Goal: Transaction & Acquisition: Download file/media

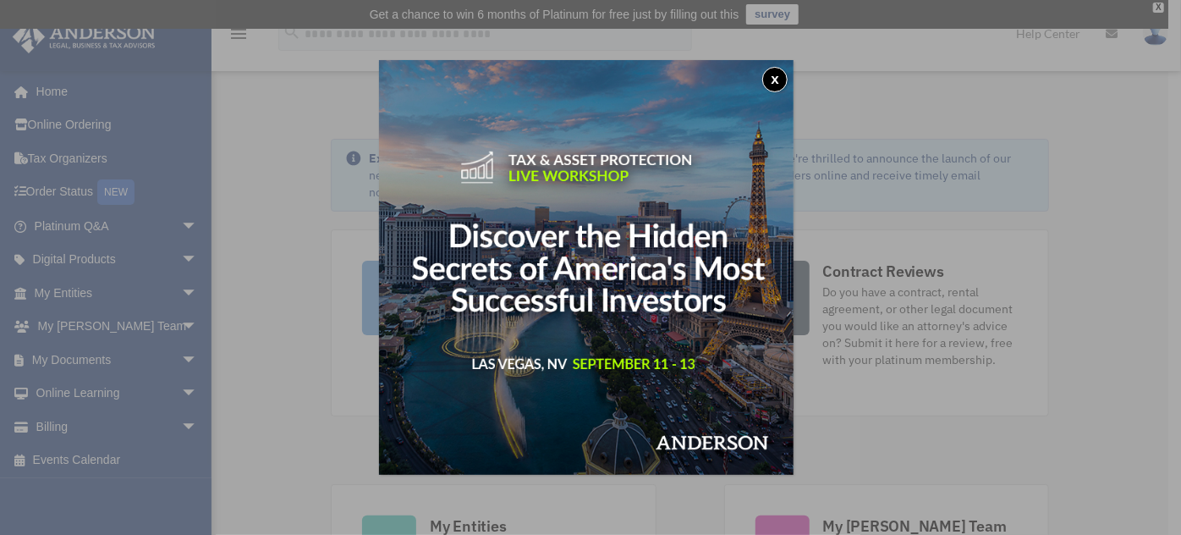
click at [772, 74] on button "x" at bounding box center [774, 79] width 25 height 25
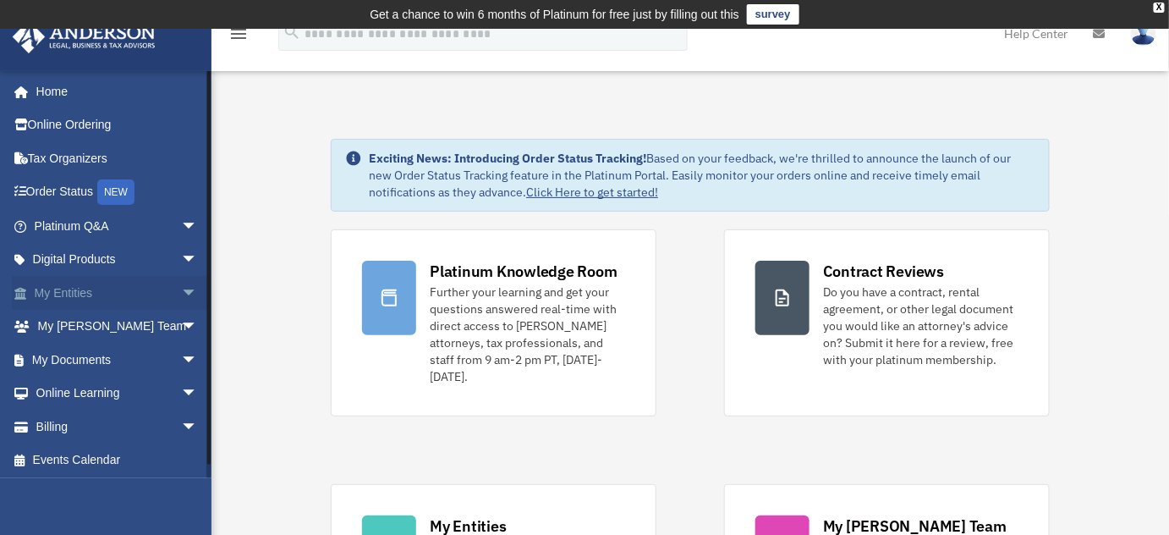
click at [146, 294] on link "My Entities arrow_drop_down" at bounding box center [118, 293] width 212 height 34
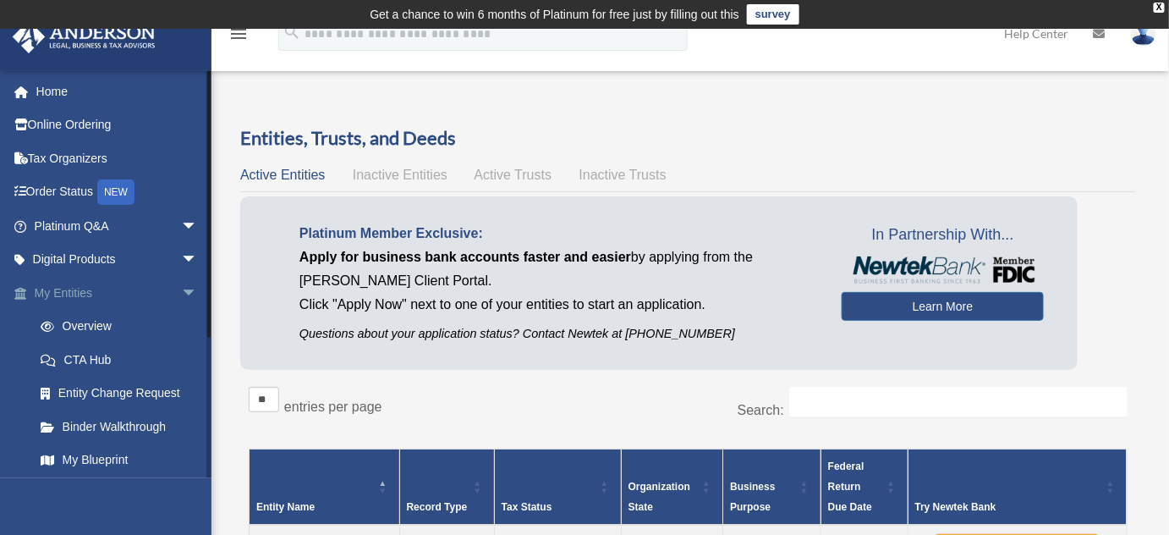
click at [181, 282] on span "arrow_drop_down" at bounding box center [198, 293] width 34 height 35
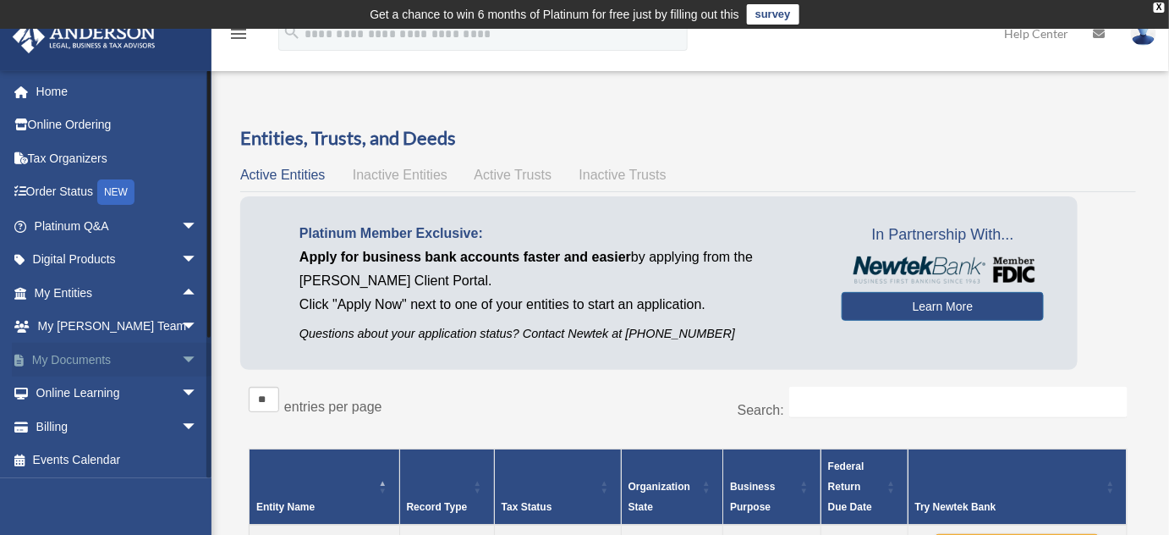
click at [181, 355] on span "arrow_drop_down" at bounding box center [198, 360] width 34 height 35
click at [85, 388] on link "Box" at bounding box center [124, 394] width 200 height 34
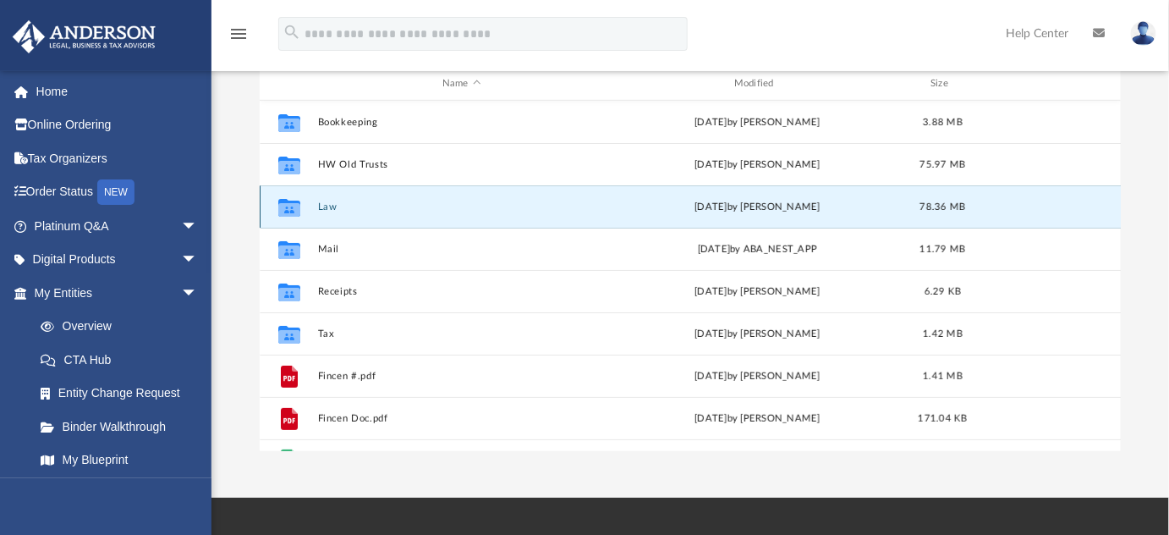
click at [405, 207] on button "Law" at bounding box center [461, 206] width 289 height 11
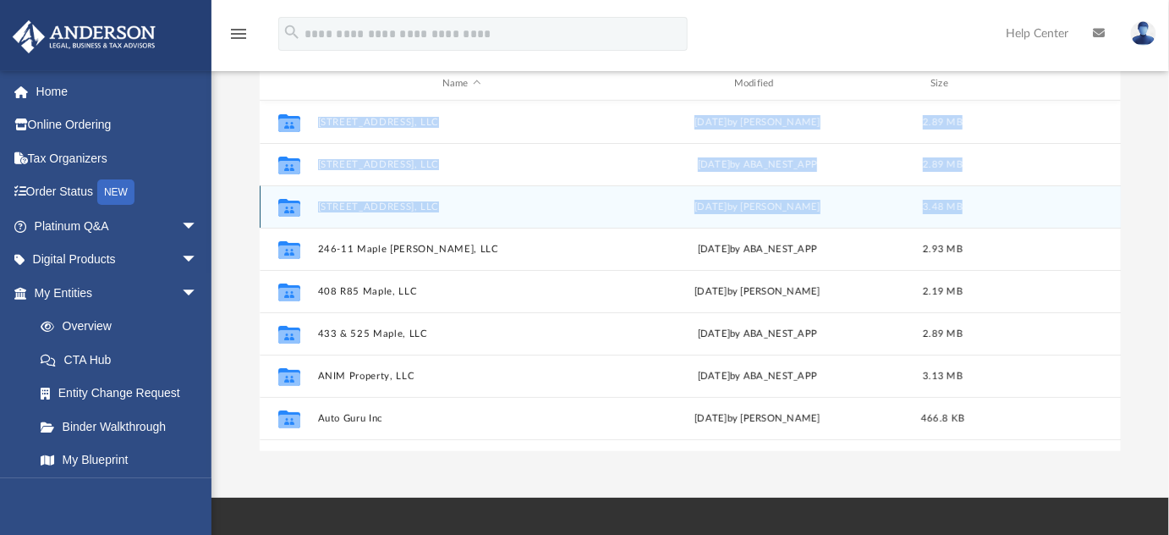
drag, startPoint x: 1108, startPoint y: 215, endPoint x: 1113, endPoint y: 225, distance: 11.4
click at [1113, 225] on div "Collaborated Folder 1199 Worcester Rd, LLC Wed Feb 12 2025 by Caleb Nichols 2.8…" at bounding box center [691, 276] width 862 height 351
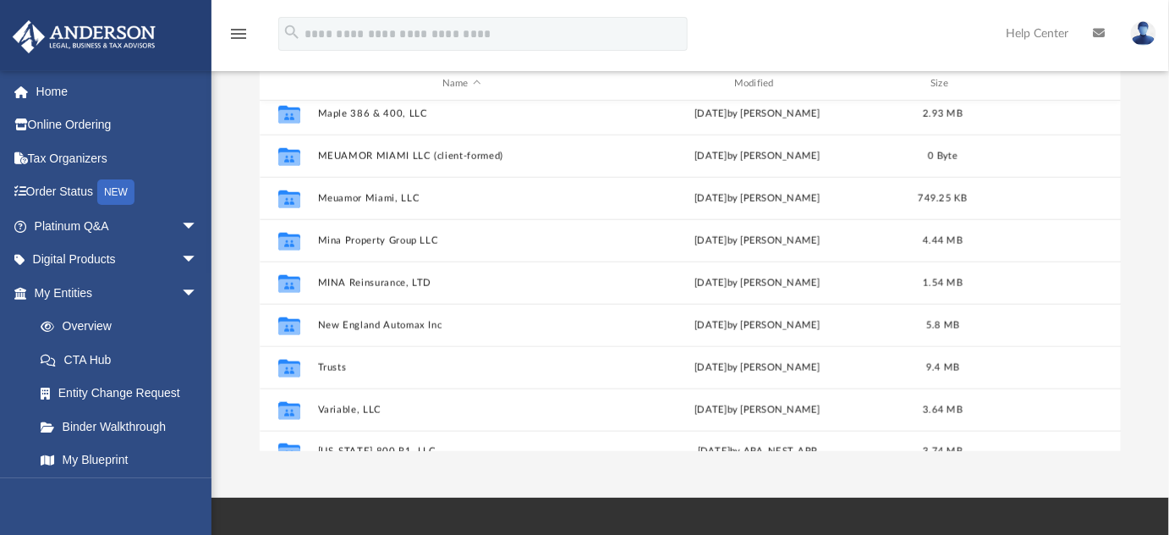
scroll to position [553, 0]
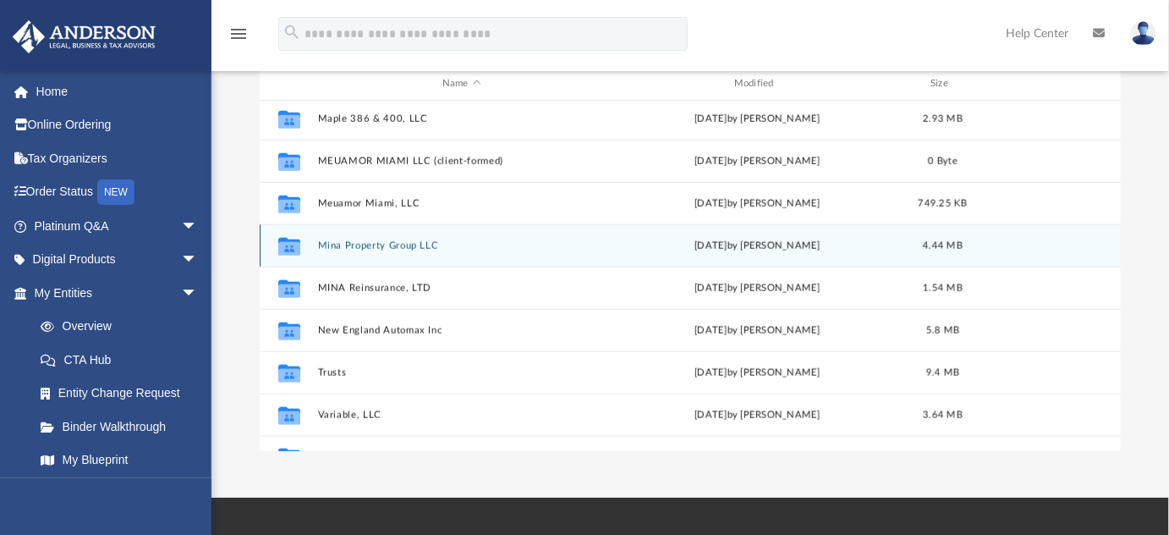
click at [447, 250] on div "Collaborated Folder Mina Property Group LLC Wed Feb 12 2025 by Morgan Winkler 4…" at bounding box center [691, 245] width 862 height 42
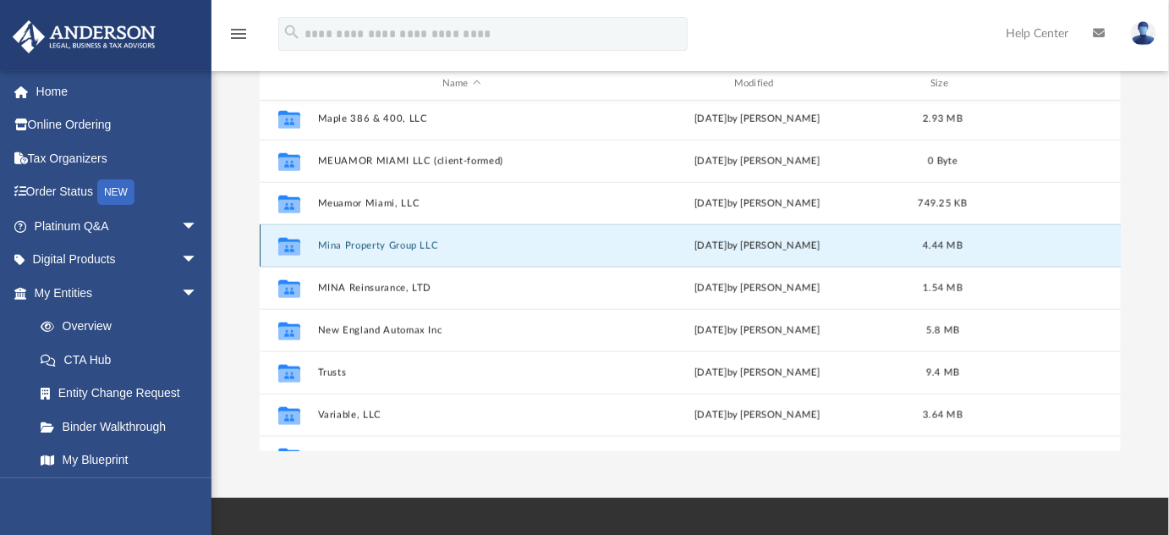
click at [415, 241] on button "Mina Property Group LLC" at bounding box center [461, 245] width 289 height 11
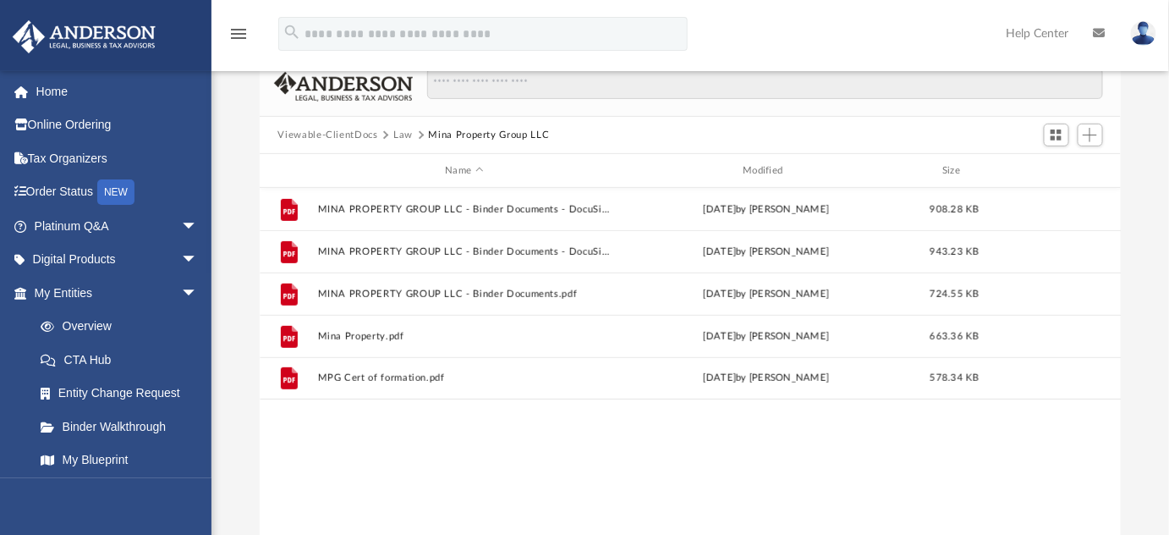
scroll to position [134, 0]
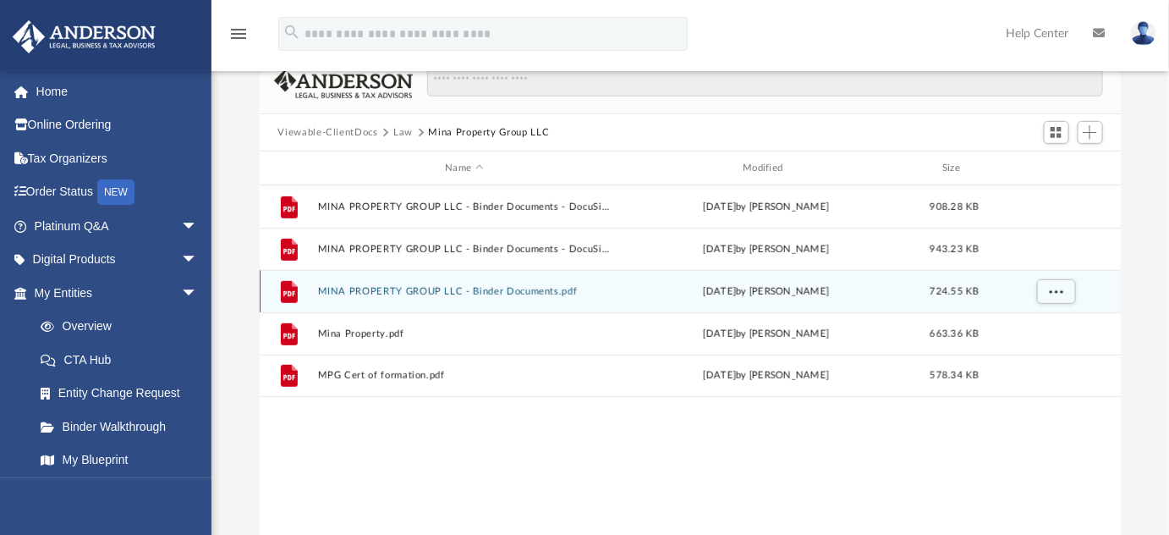
click at [573, 283] on div "File MINA PROPERTY GROUP LLC - Binder Documents.pdf Wed Feb 12 2025 by Morgan W…" at bounding box center [691, 291] width 862 height 42
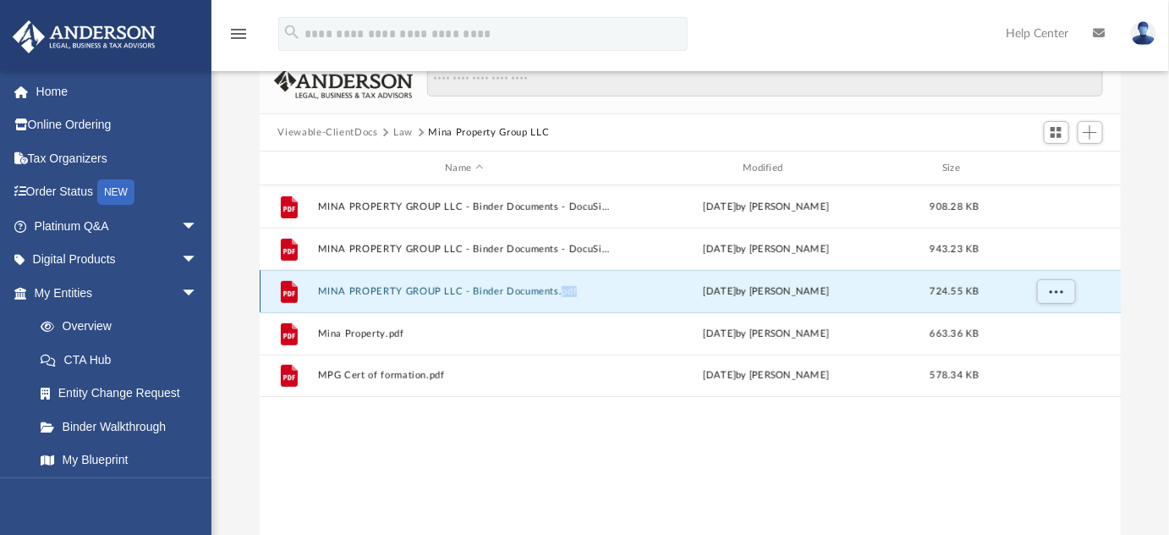
click at [404, 294] on button "MINA PROPERTY GROUP LLC - Binder Documents.pdf" at bounding box center [464, 291] width 294 height 11
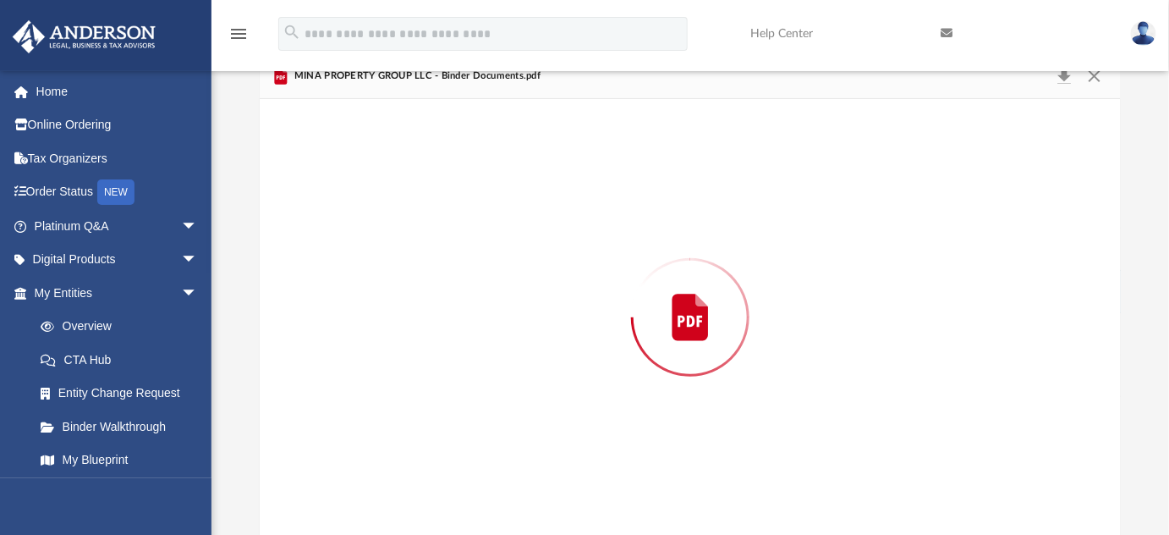
scroll to position [135, 0]
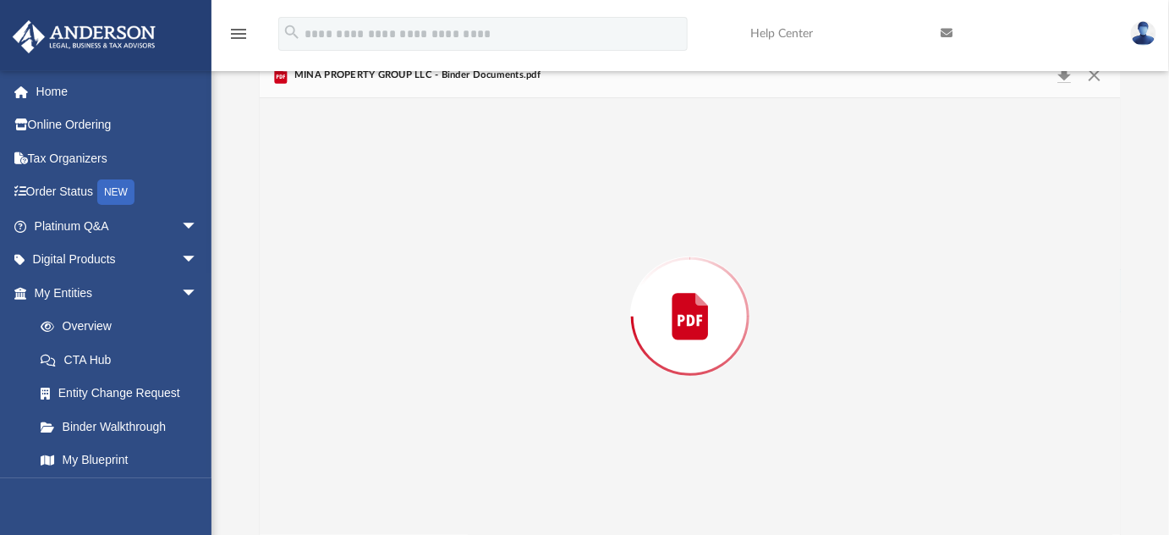
click at [747, 228] on div "Preview" at bounding box center [691, 316] width 862 height 437
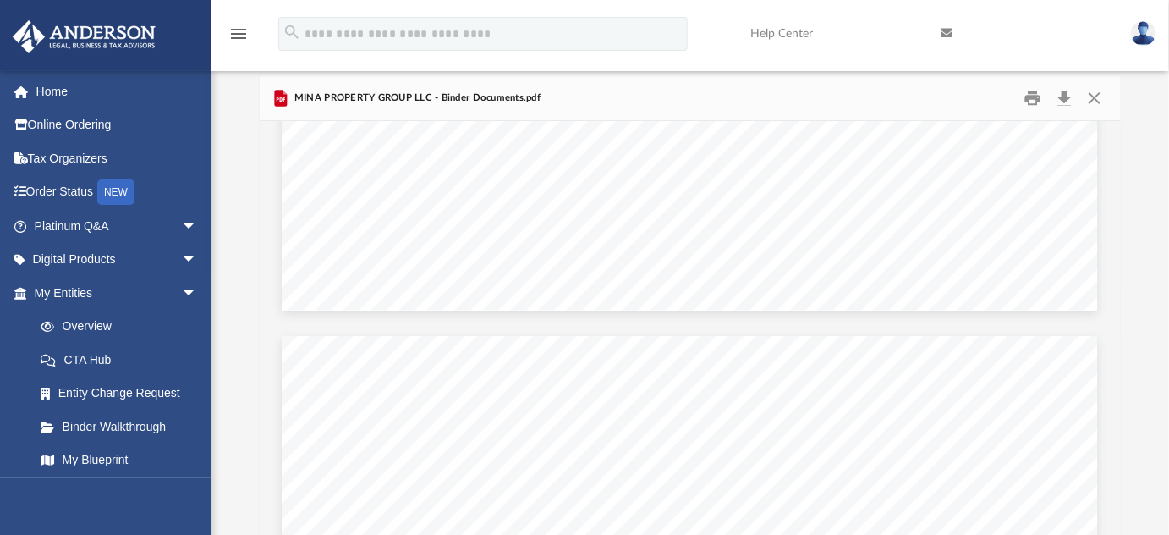
scroll to position [0, 0]
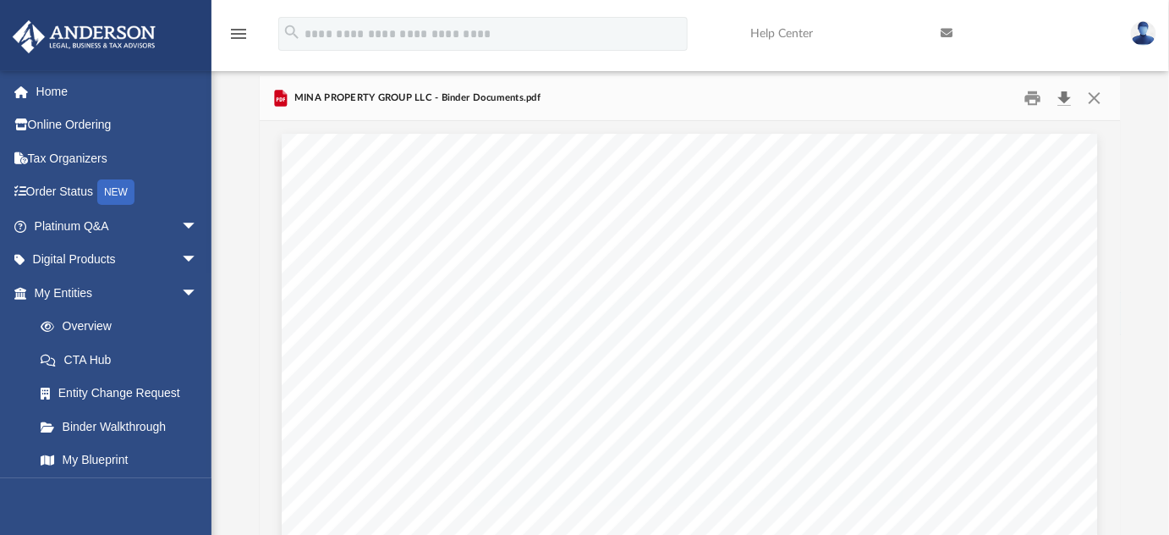
click at [1067, 97] on button "Download" at bounding box center [1065, 98] width 30 height 26
click at [1023, 93] on button "Print" at bounding box center [1033, 98] width 34 height 26
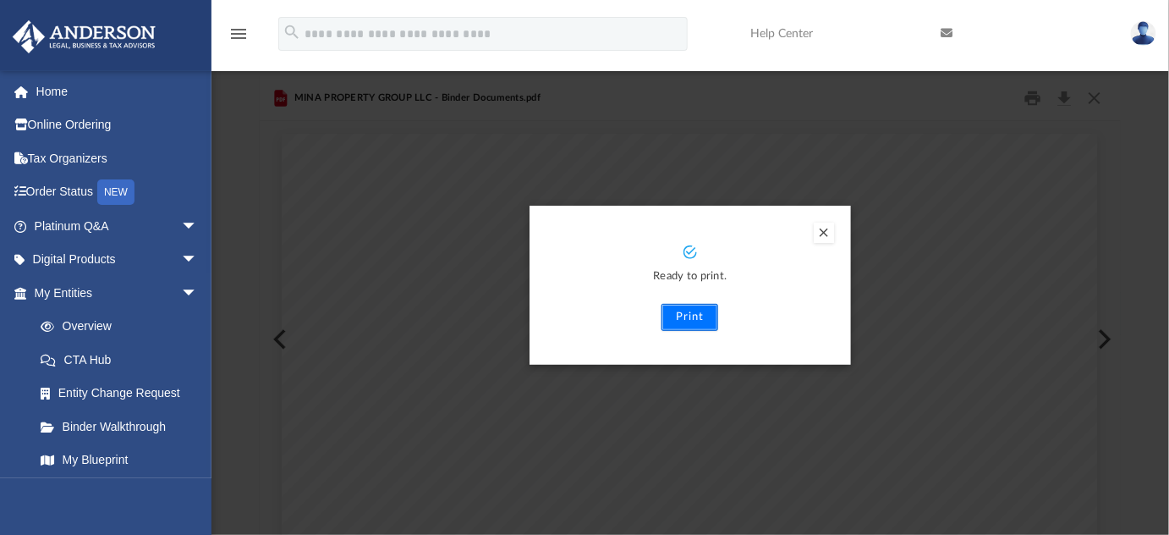
click at [704, 317] on button "Print" at bounding box center [690, 317] width 57 height 27
